Goal: Obtain resource: Download file/media

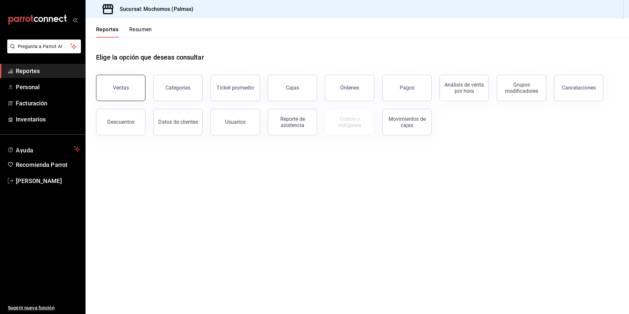
click at [116, 89] on div "Ventas" at bounding box center [121, 87] width 16 height 6
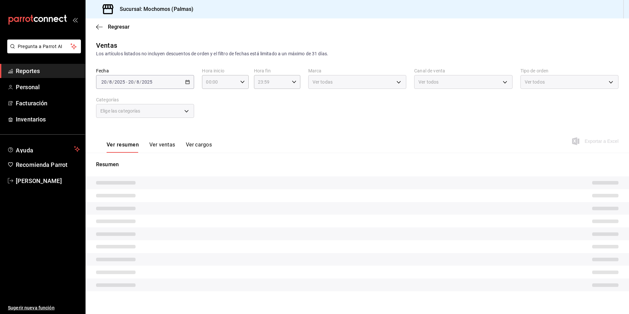
type input "12:00"
type input "PARROT,UBER_EATS,RAPPI,DIDI_FOOD,ONLINE"
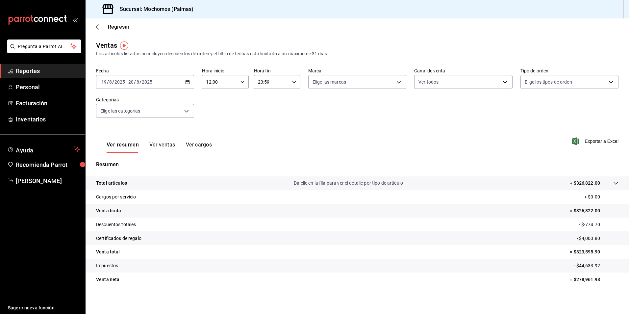
click at [187, 82] on icon "button" at bounding box center [187, 82] width 5 height 5
click at [124, 161] on span "Rango de fechas" at bounding box center [127, 160] width 51 height 7
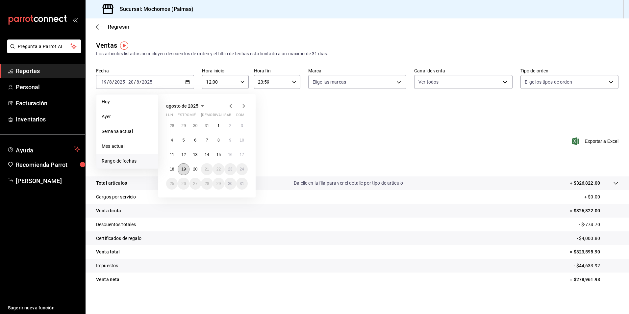
click at [182, 168] on abbr "19" at bounding box center [183, 169] width 4 height 5
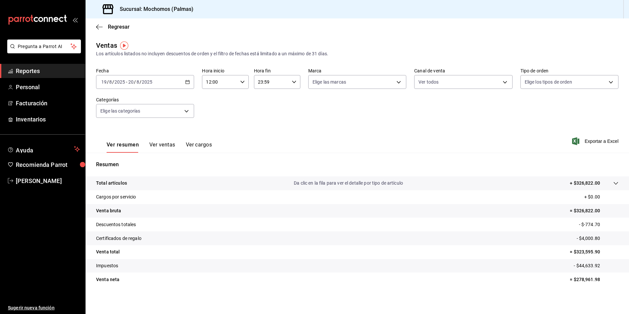
click at [243, 82] on icon "button" at bounding box center [242, 82] width 5 height 5
click at [185, 82] on div at bounding box center [314, 157] width 629 height 314
click at [243, 83] on icon "button" at bounding box center [242, 82] width 5 height 5
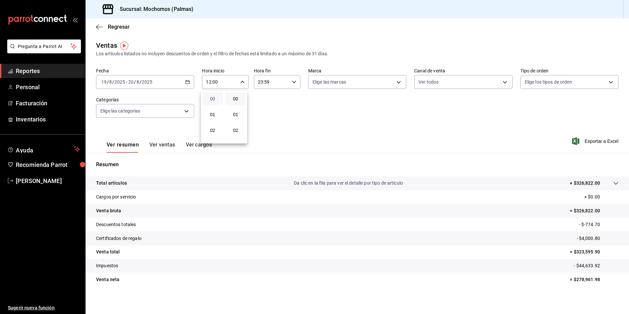
click at [212, 97] on span "00" at bounding box center [212, 98] width 12 height 5
type input "00:00"
click at [293, 82] on div at bounding box center [314, 157] width 629 height 314
click at [393, 80] on body "Pregunta a Parrot AI Reportes Personal Facturación Inventarios Ayuda Recomienda…" at bounding box center [314, 157] width 629 height 314
click at [314, 130] on input "checkbox" at bounding box center [313, 130] width 6 height 6
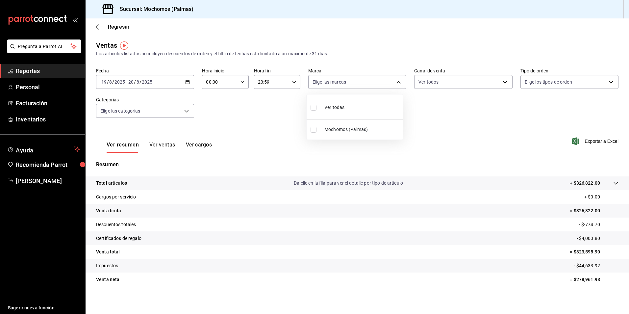
checkbox input "true"
type input "70f98016-ab90-4f26-81e6-ab4884d8d8a0"
checkbox input "true"
click at [474, 81] on div at bounding box center [314, 157] width 629 height 314
click at [501, 83] on body "Pregunta a Parrot AI Reportes Personal Facturación Inventarios Ayuda Recomienda…" at bounding box center [314, 157] width 629 height 314
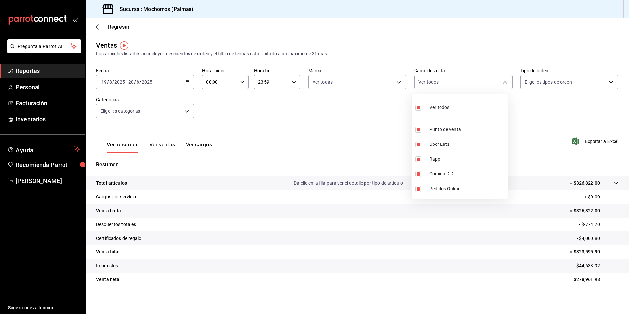
click at [419, 108] on input "checkbox" at bounding box center [418, 108] width 6 height 6
checkbox input "false"
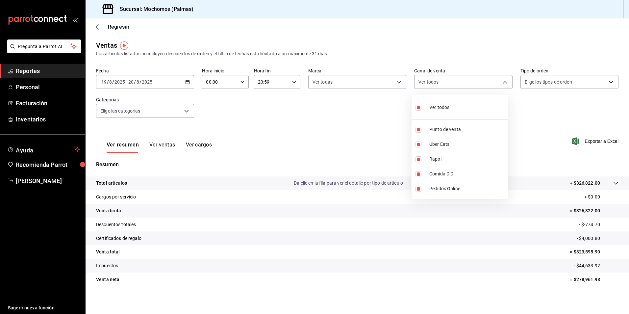
checkbox input "false"
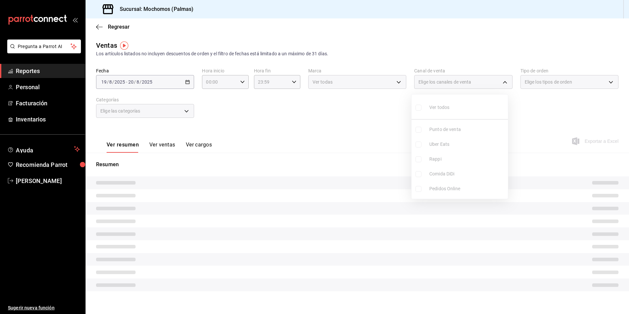
click at [419, 108] on ul "Ver todos Punto de venta Uber Eats Rappi Comida DiDi Pedidos Online" at bounding box center [459, 146] width 96 height 104
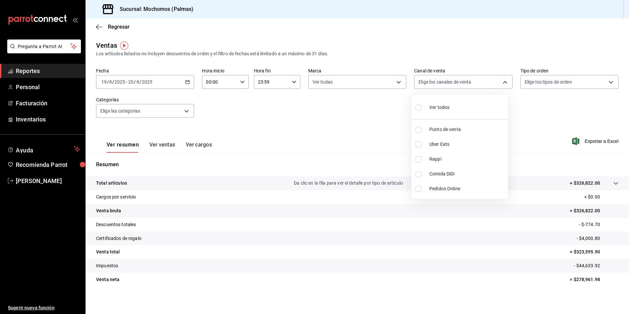
click at [418, 106] on input "checkbox" at bounding box center [418, 108] width 6 height 6
checkbox input "true"
type input "PARROT,UBER_EATS,RAPPI,DIDI_FOOD,ONLINE"
checkbox input "true"
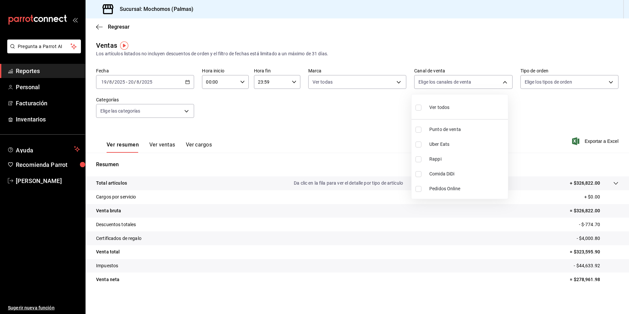
checkbox input "true"
click at [544, 84] on div at bounding box center [314, 157] width 629 height 314
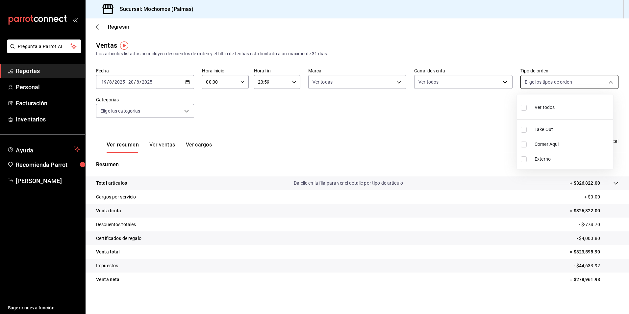
click at [552, 81] on body "Pregunta a Parrot AI Reportes Personal Facturación Inventarios Ayuda Recomienda…" at bounding box center [314, 157] width 629 height 314
click at [522, 108] on input "checkbox" at bounding box center [523, 108] width 6 height 6
checkbox input "true"
type input "1406dacc-122d-474b-a961-72adf1b142d8,23052771-8e1b-43e3-b7da-1a661d939937,EXTER…"
checkbox input "true"
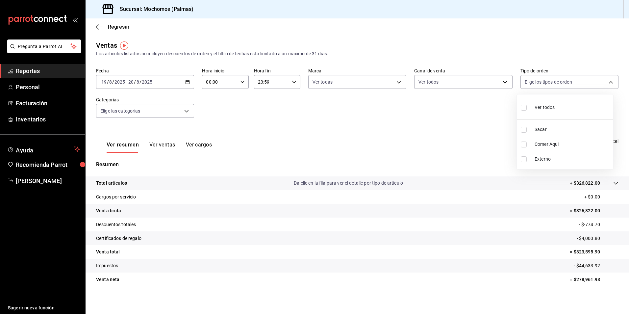
checkbox input "true"
click at [168, 112] on div at bounding box center [314, 157] width 629 height 314
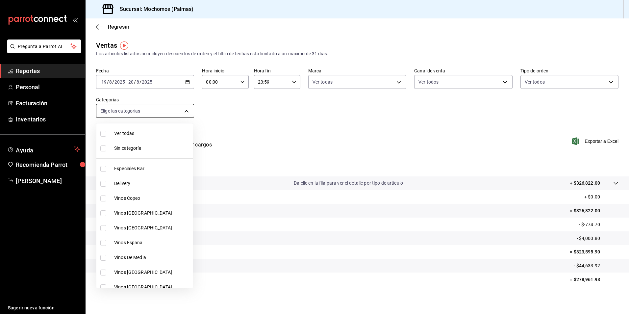
click at [184, 110] on body "Pregunta a Parrot AI Reportes Personal Facturación Inventarios Ayuda Recomienda…" at bounding box center [314, 157] width 629 height 314
click at [106, 134] on label at bounding box center [104, 134] width 9 height 6
click at [106, 134] on input "checkbox" at bounding box center [103, 134] width 6 height 6
checkbox input "false"
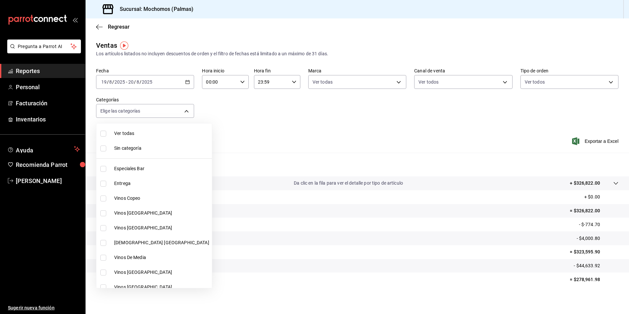
checkbox input "false"
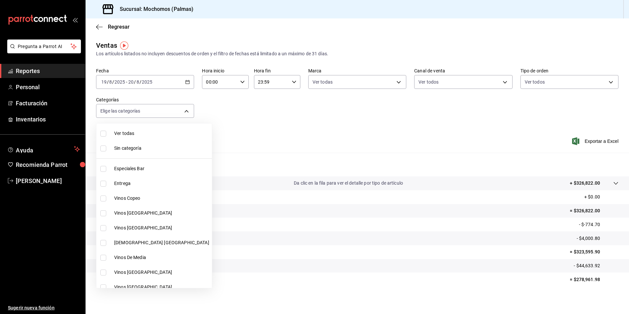
checkbox input "false"
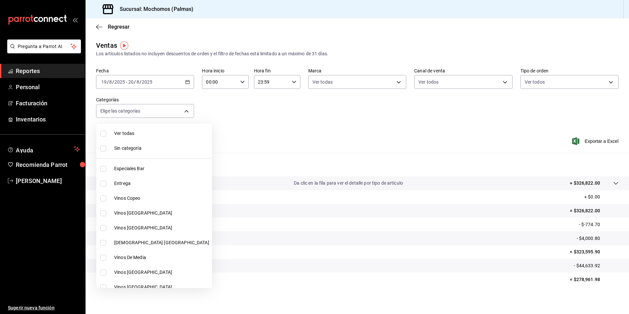
checkbox input "false"
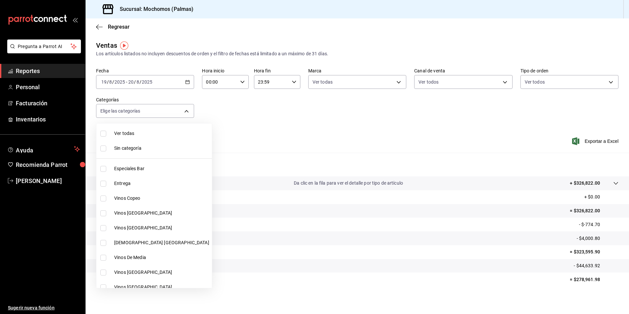
checkbox input "false"
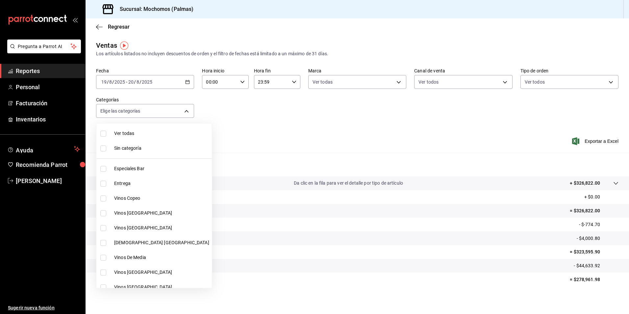
checkbox input "false"
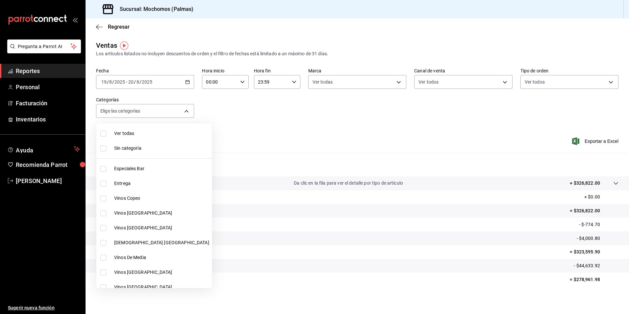
checkbox input "false"
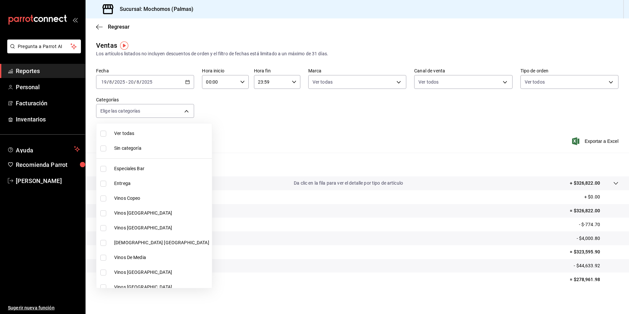
checkbox input "false"
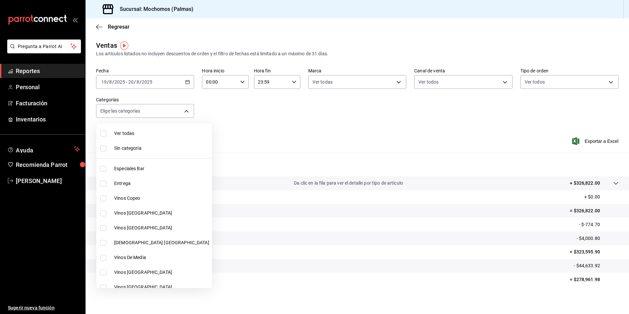
checkbox input "false"
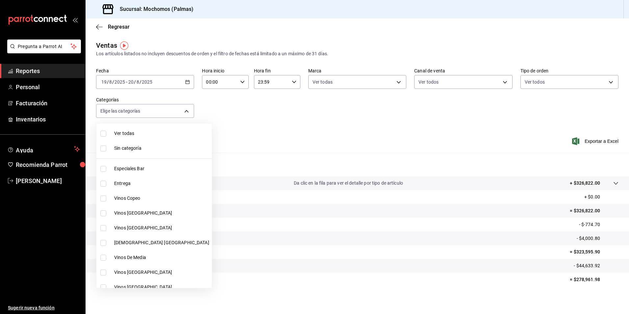
checkbox input "false"
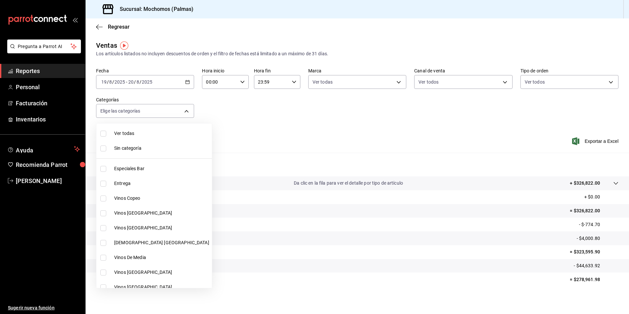
checkbox input "false"
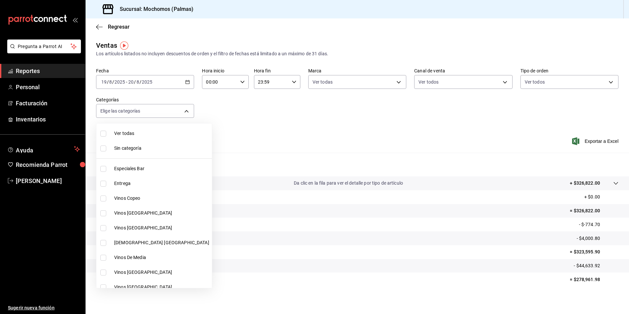
checkbox input "false"
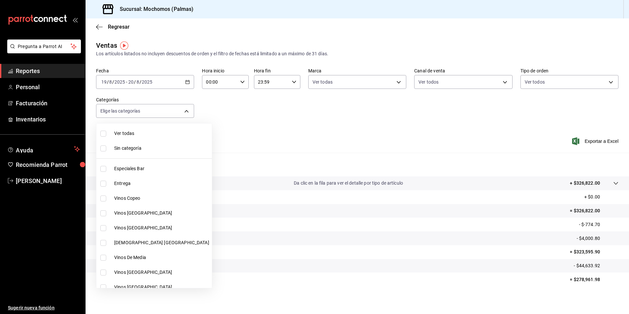
checkbox input "false"
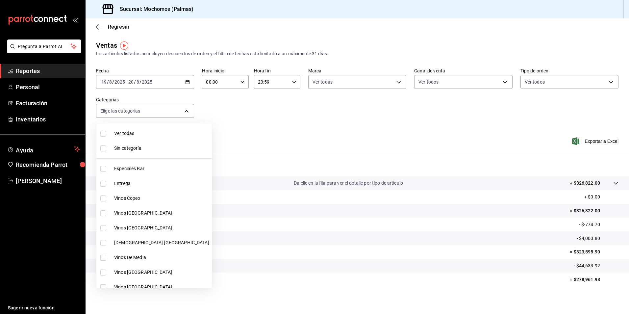
checkbox input "false"
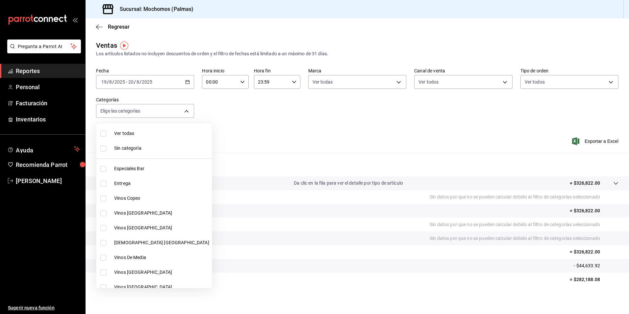
click at [103, 134] on input "checkbox" at bounding box center [103, 134] width 6 height 6
checkbox input "true"
type input "bf8485d7-e0cc-45c4-ab71-007f8ecc3e56,b9965cb2-92ec-4840-853f-0e08f184e216,7b542…"
checkbox input "true"
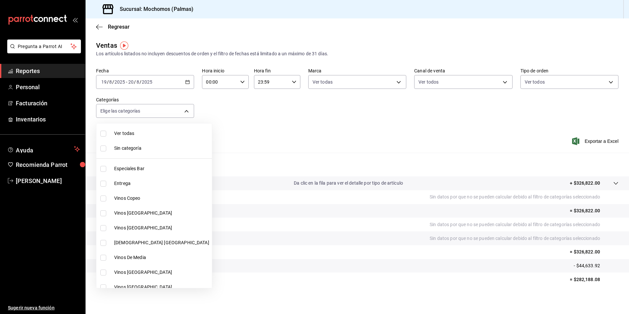
checkbox input "true"
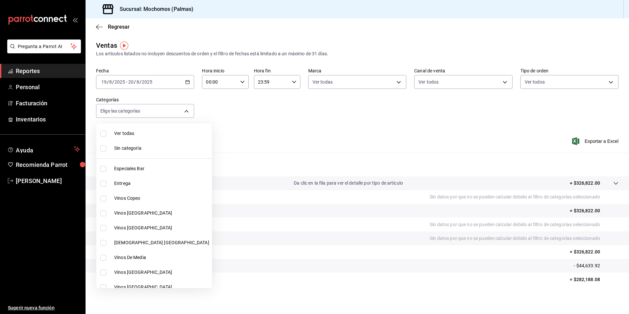
checkbox input "true"
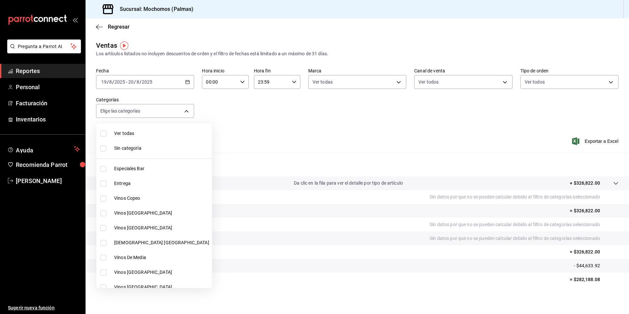
checkbox input "true"
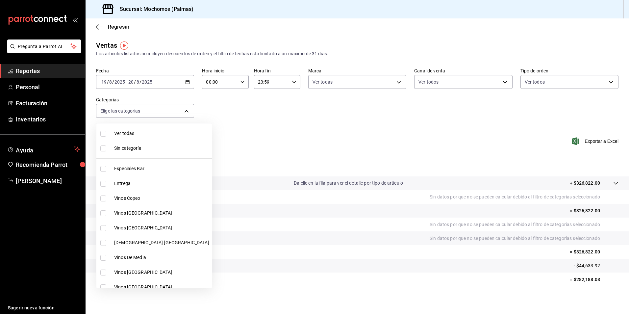
checkbox input "true"
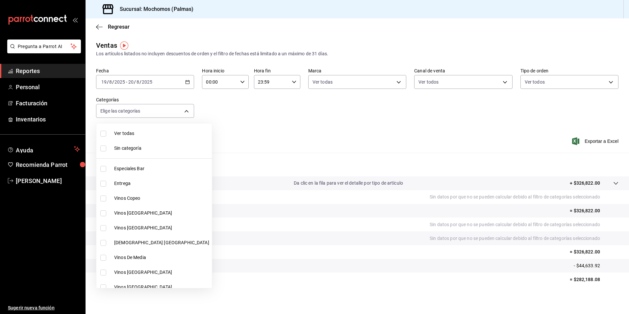
checkbox input "true"
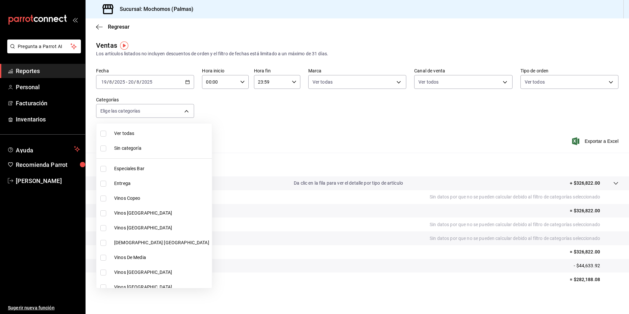
checkbox input "true"
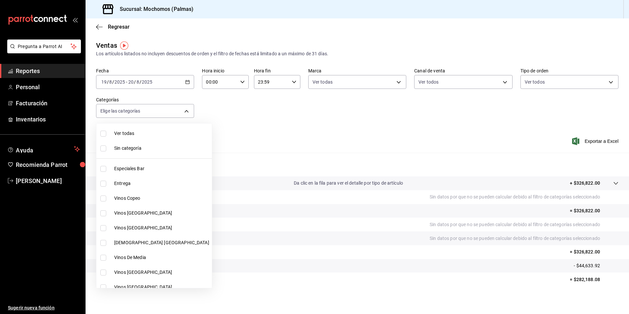
checkbox input "true"
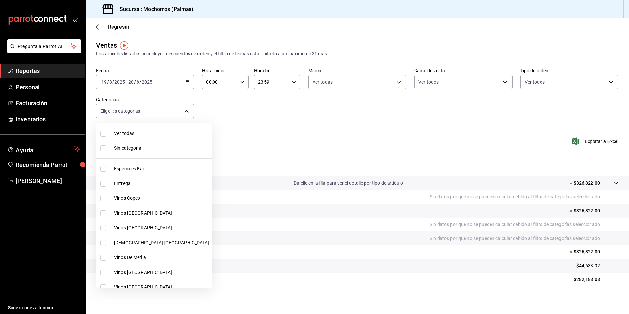
checkbox input "true"
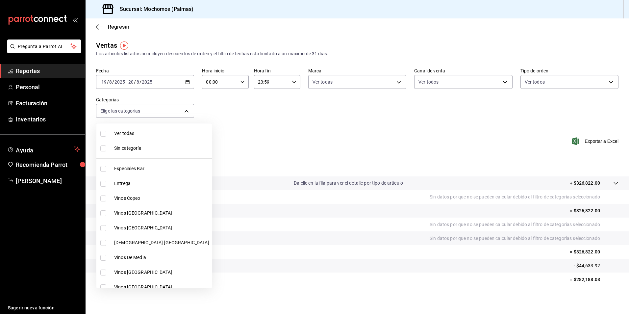
checkbox input "true"
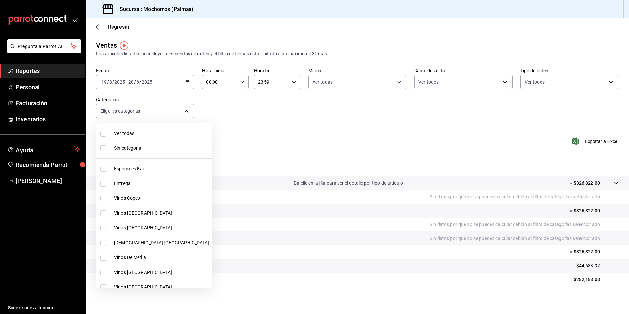
checkbox input "true"
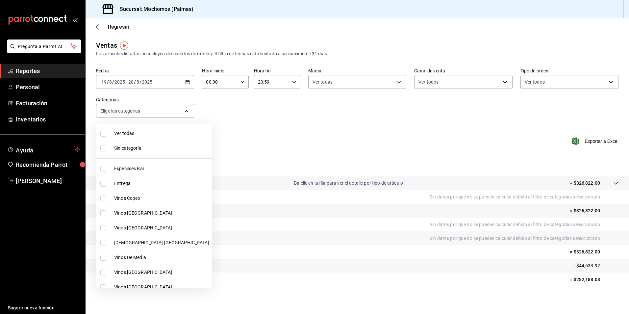
checkbox input "true"
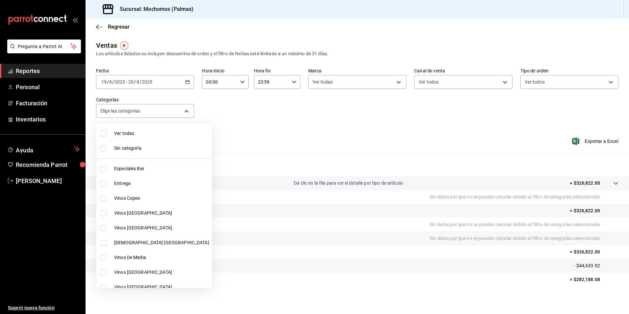
checkbox input "true"
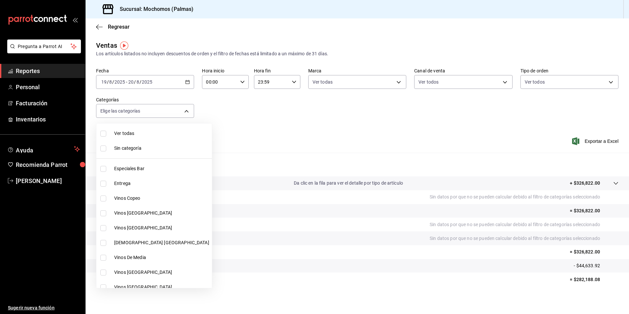
checkbox input "true"
click at [303, 124] on div at bounding box center [314, 157] width 629 height 314
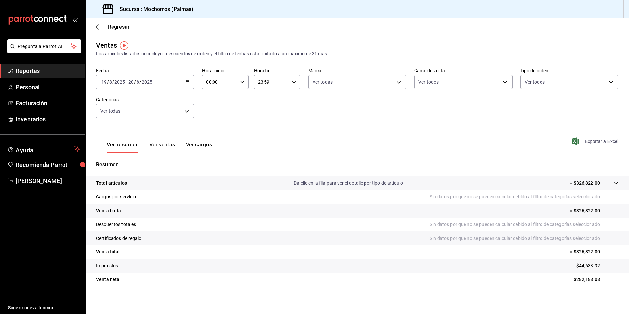
click at [598, 141] on font "Exportar a Excel" at bounding box center [601, 140] width 34 height 5
